Goal: Feedback & Contribution: Leave review/rating

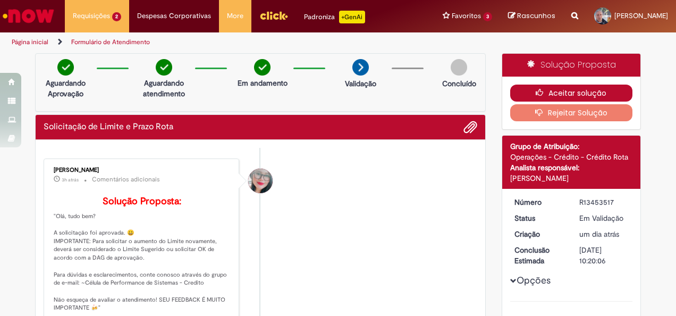
click at [548, 94] on button "Aceitar solução" at bounding box center [571, 93] width 123 height 17
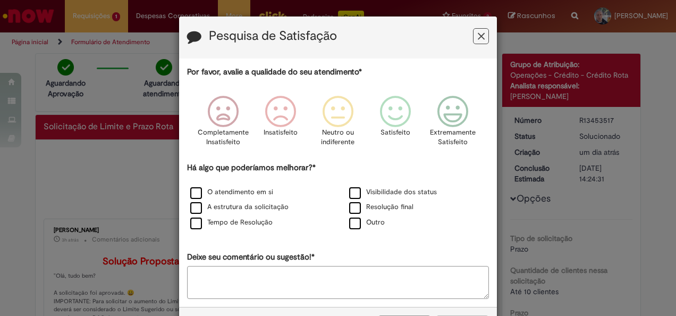
drag, startPoint x: 670, startPoint y: 113, endPoint x: 669, endPoint y: 145, distance: 31.9
click at [669, 145] on div "Pesquisa de Satisfação Por favor, avalie a qualidade do seu atendimento* Comple…" at bounding box center [338, 158] width 676 height 316
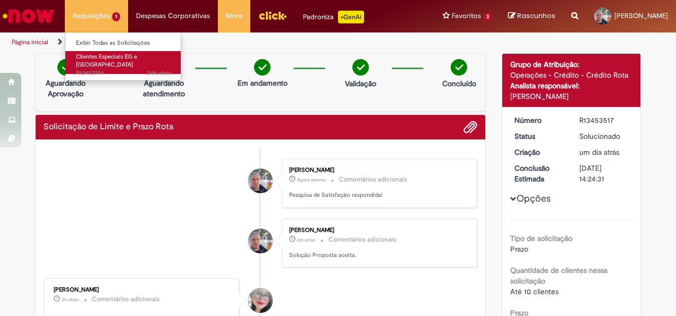
click at [84, 58] on span "Clientes Especiais EG e [GEOGRAPHIC_DATA]" at bounding box center [106, 61] width 61 height 16
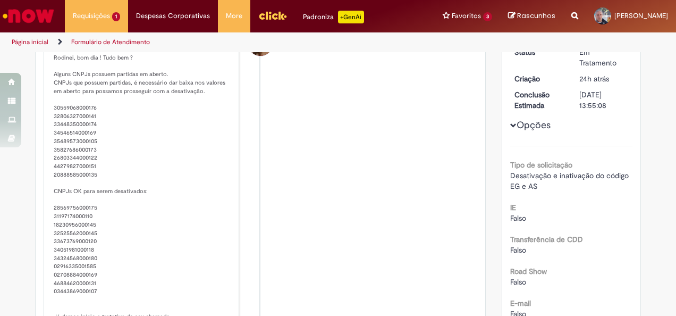
scroll to position [157, 0]
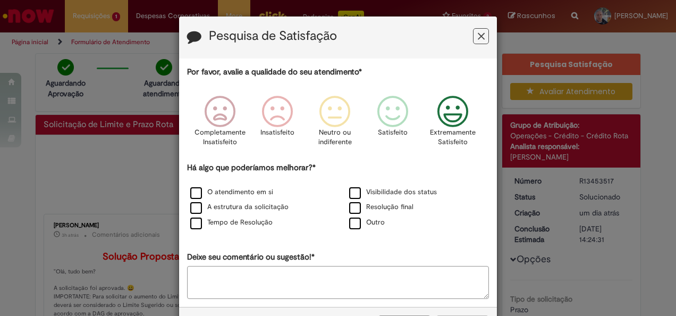
click at [455, 109] on icon "Feedback" at bounding box center [453, 112] width 40 height 32
click at [196, 192] on label "O atendimento em si" at bounding box center [231, 192] width 83 height 10
click at [193, 220] on label "Tempo de Resolução" at bounding box center [231, 222] width 82 height 10
click at [353, 208] on label "Resolução final" at bounding box center [381, 207] width 64 height 10
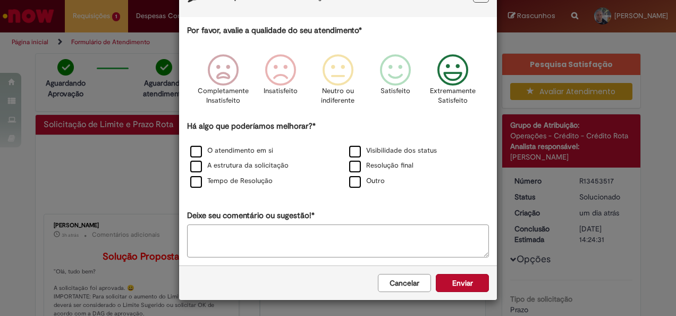
scroll to position [40, 0]
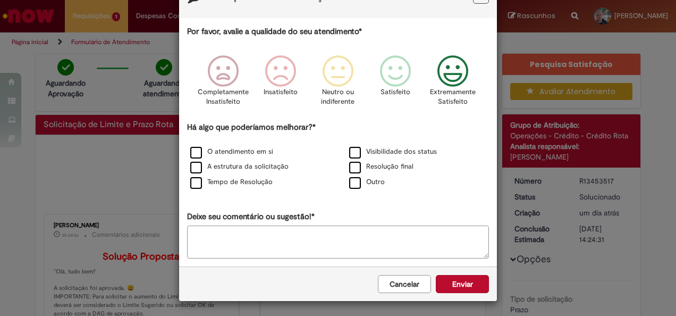
click at [367, 231] on textarea "Deixe seu comentário ou sugestão!*" at bounding box center [338, 241] width 302 height 33
type textarea "**********"
click at [453, 277] on button "Enviar" at bounding box center [462, 284] width 53 height 18
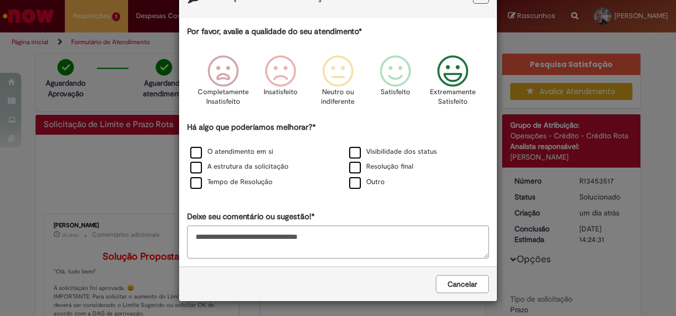
scroll to position [0, 0]
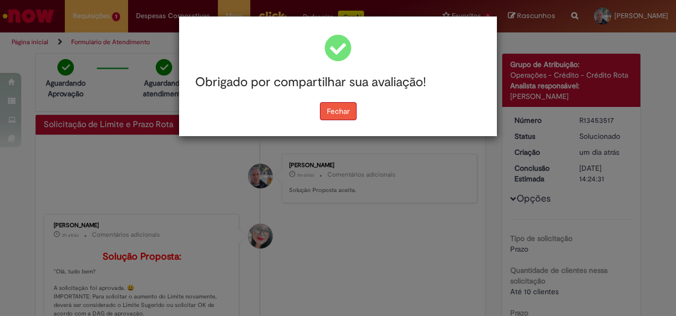
click at [341, 112] on button "Fechar" at bounding box center [338, 111] width 37 height 18
